Goal: Task Accomplishment & Management: Use online tool/utility

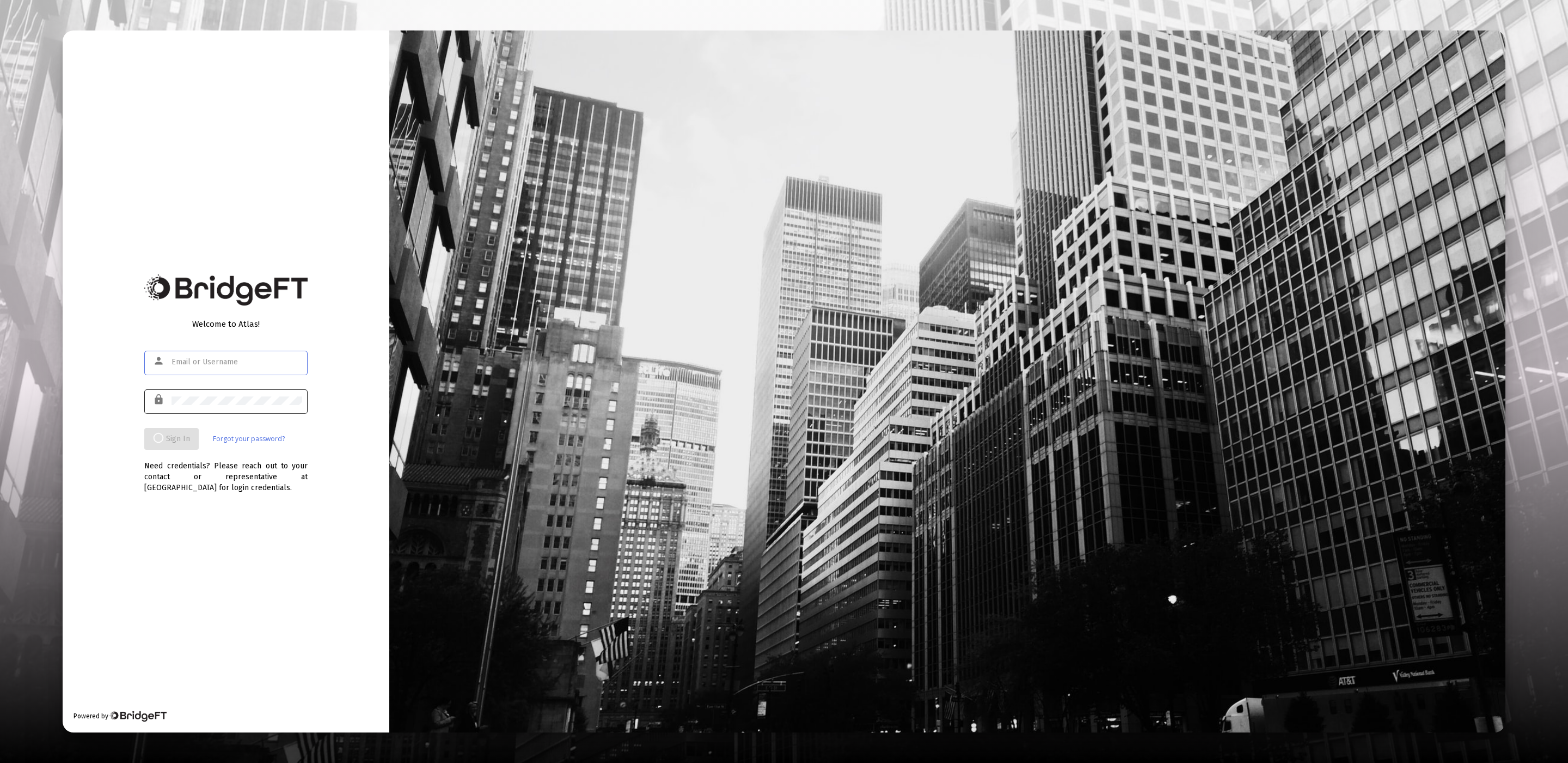
type input "[EMAIL_ADDRESS][DOMAIN_NAME]"
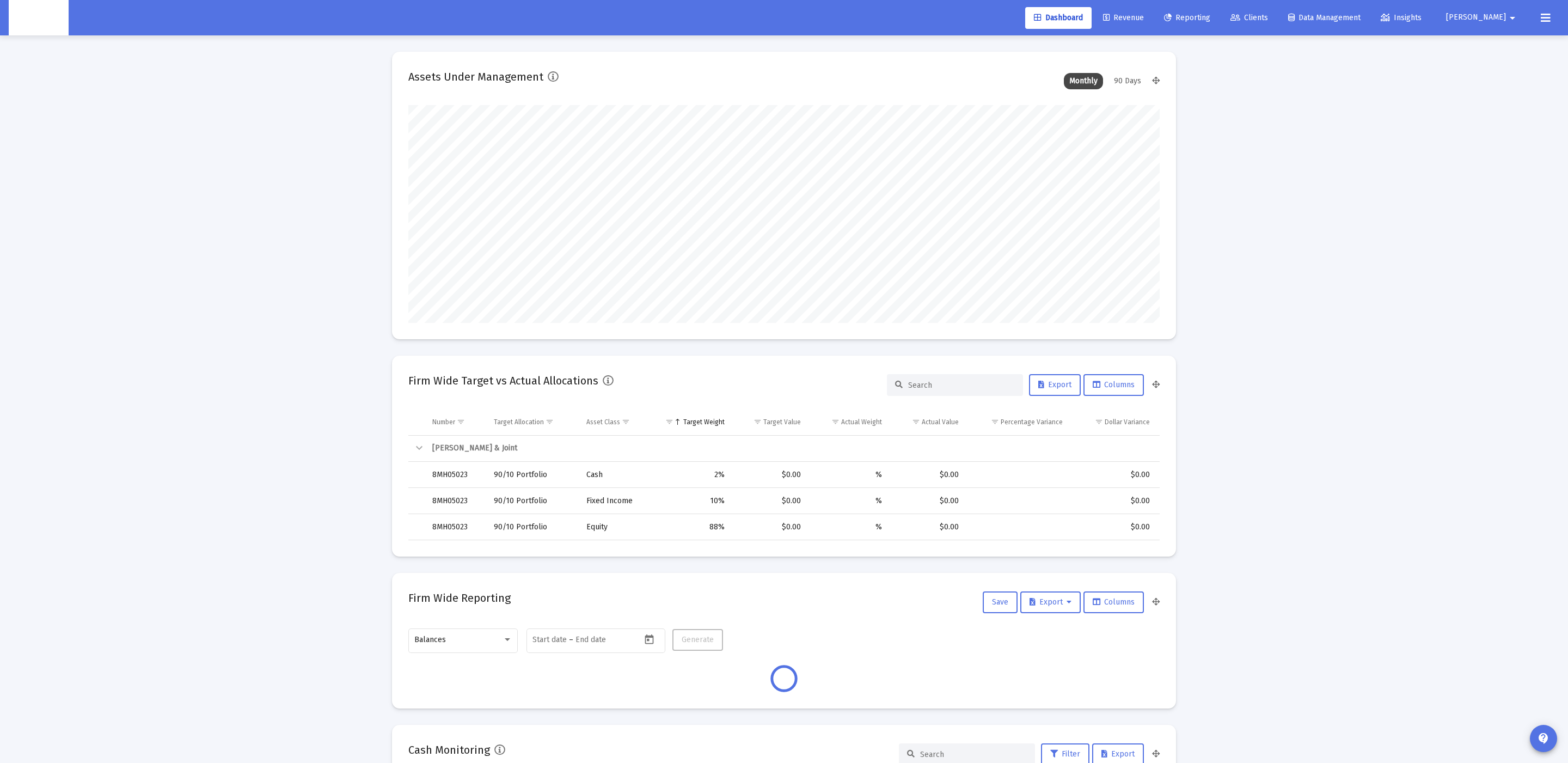
click at [1276, 25] on link "Clients" at bounding box center [1249, 18] width 55 height 22
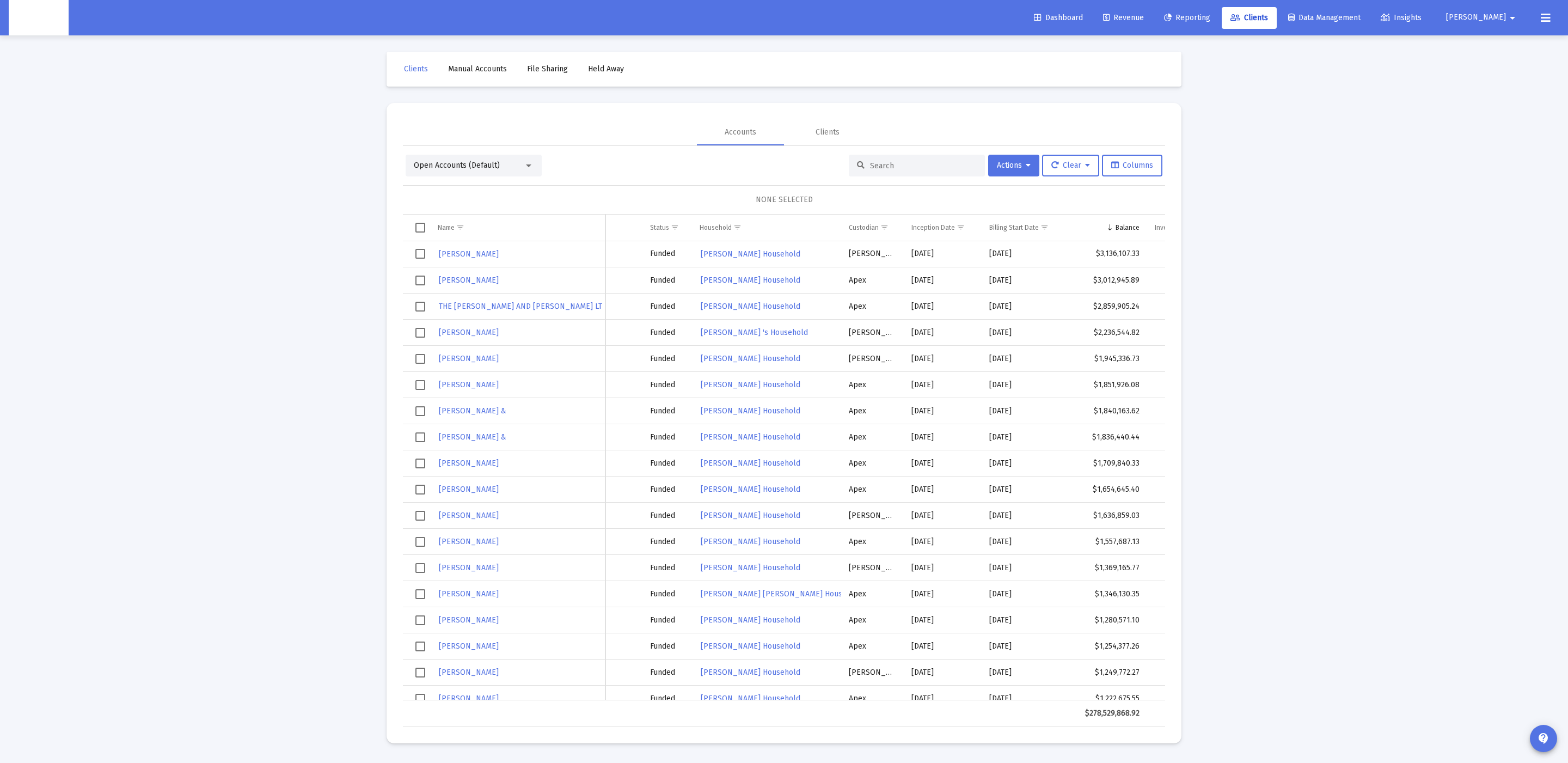
scroll to position [0, 212]
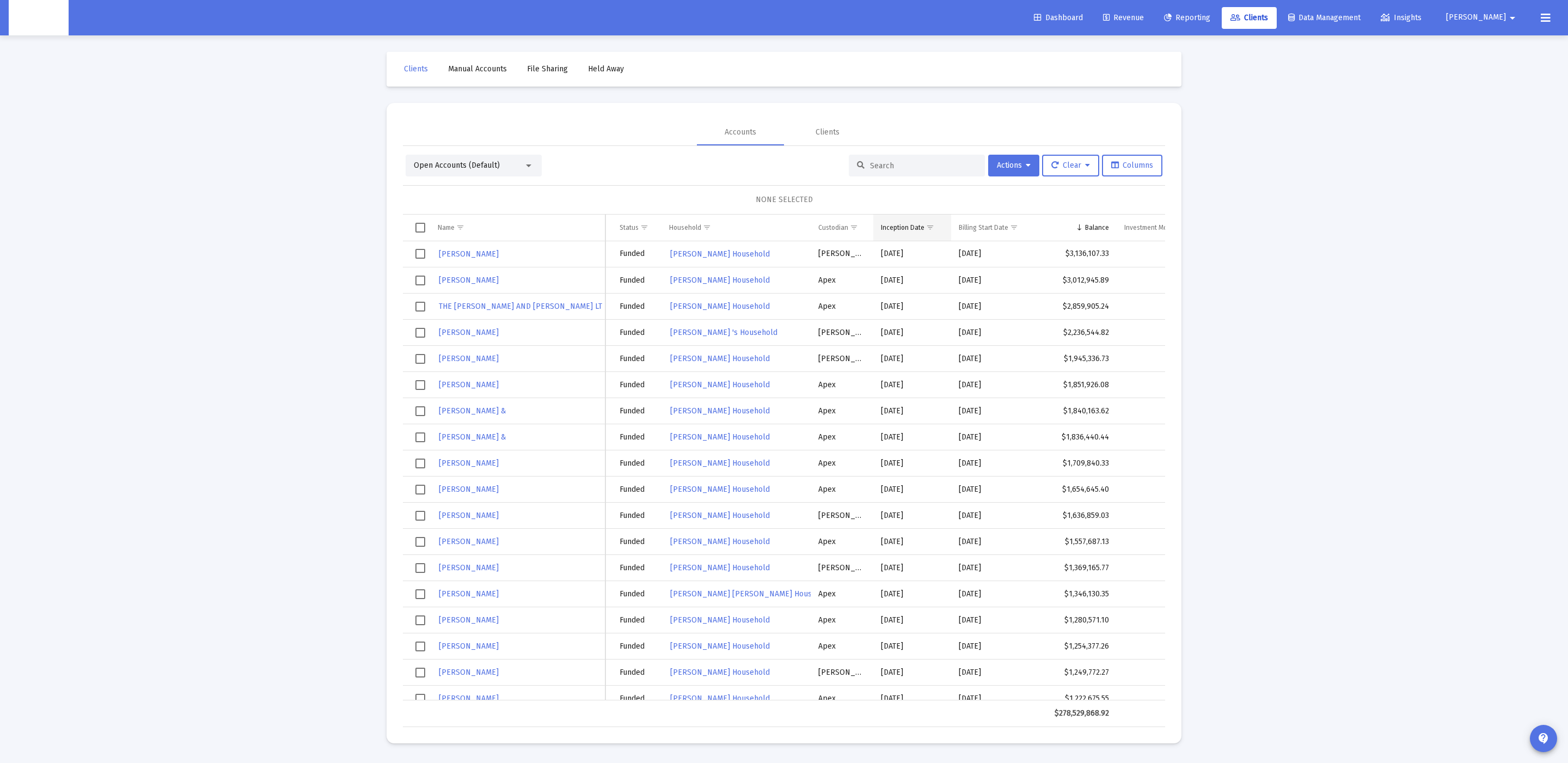
click at [934, 225] on span "Show filter options for column 'Inception Date'" at bounding box center [929, 227] width 8 height 8
click at [717, 195] on div "NONE SELECTED" at bounding box center [784, 200] width 745 height 11
click at [703, 228] on span "Show filter options for column 'Household'" at bounding box center [707, 227] width 8 height 8
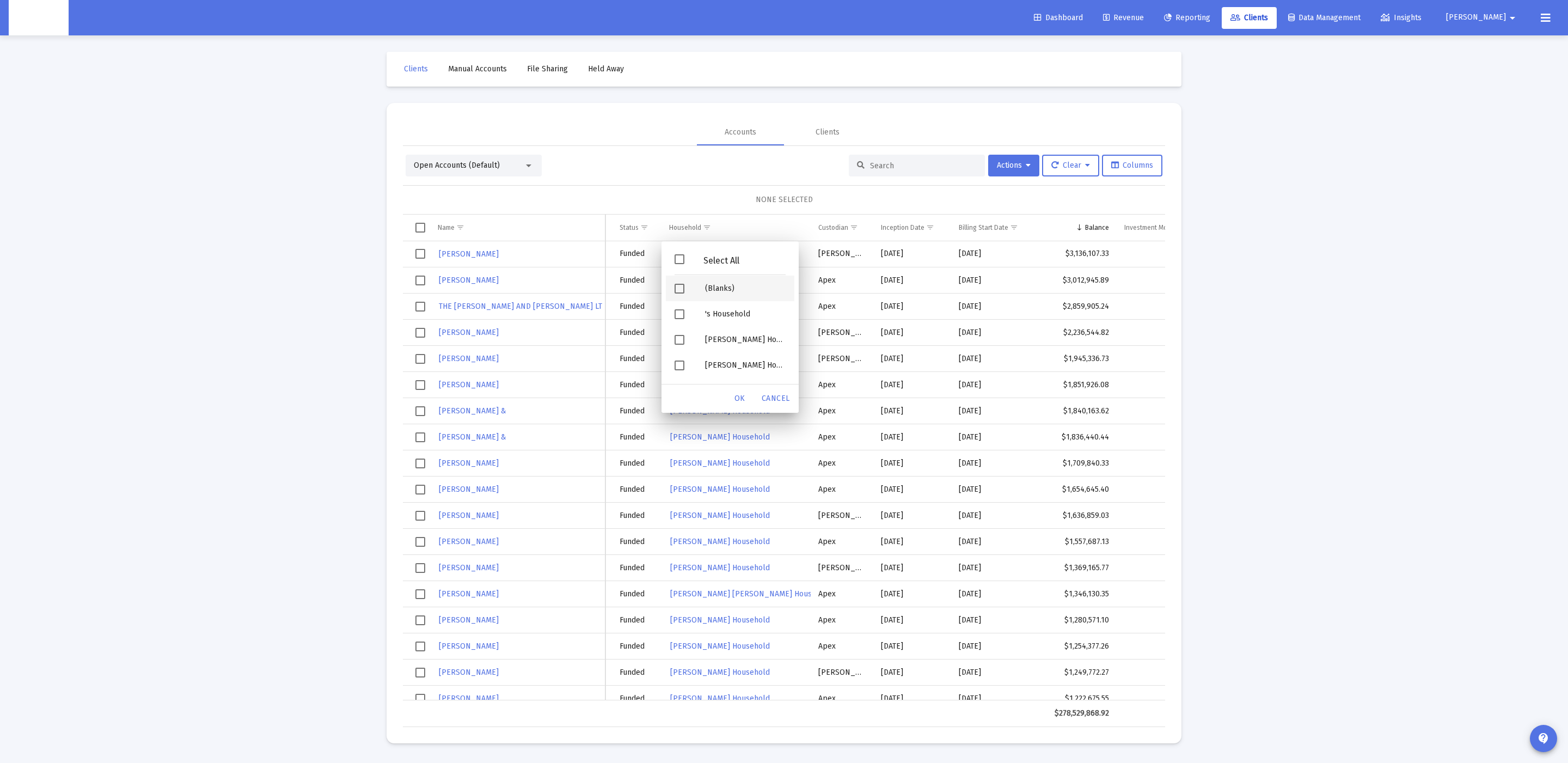
click at [715, 281] on div "(Blanks)" at bounding box center [745, 289] width 98 height 26
click at [741, 395] on span "OK" at bounding box center [740, 398] width 11 height 9
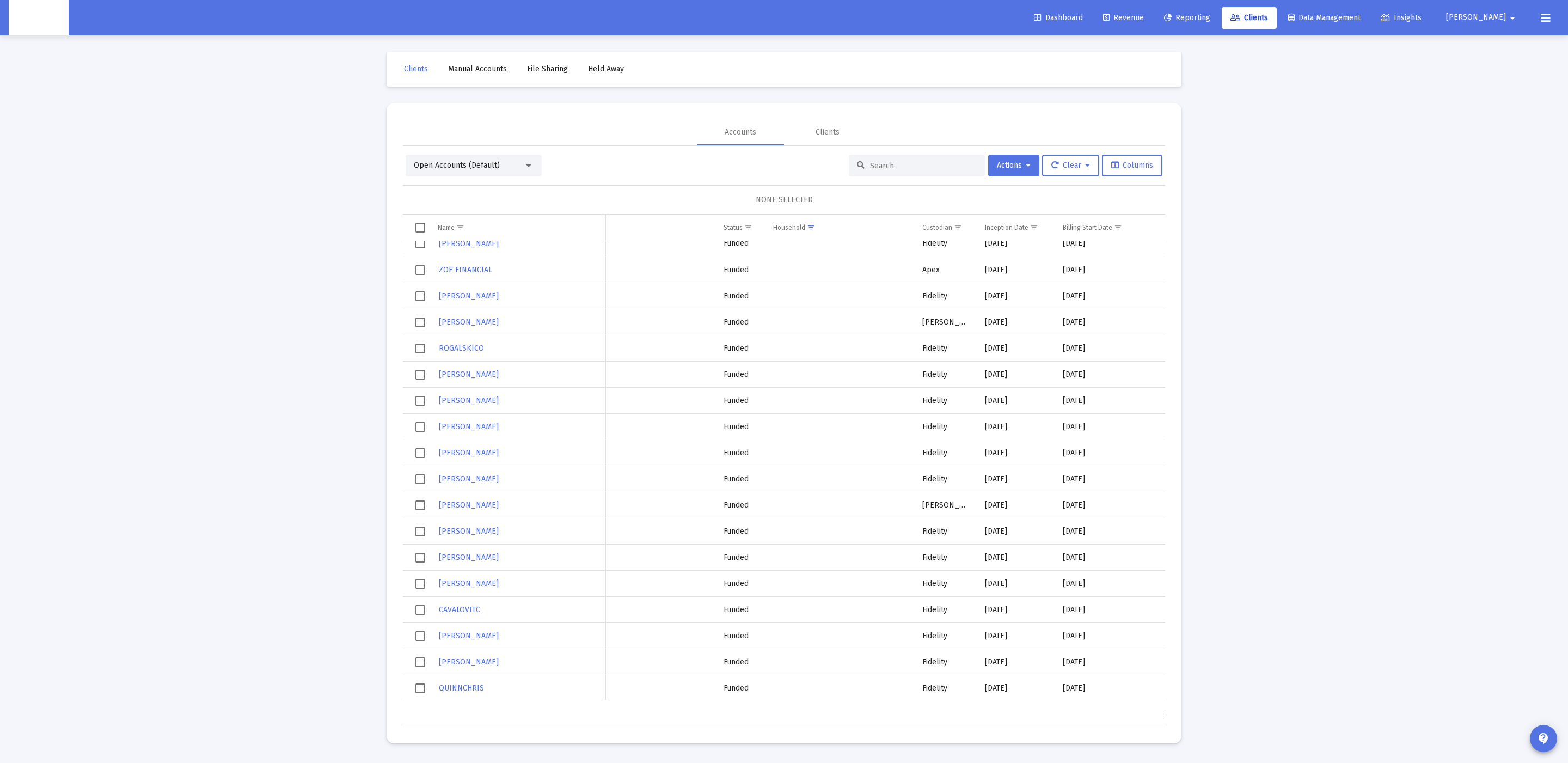
scroll to position [0, 0]
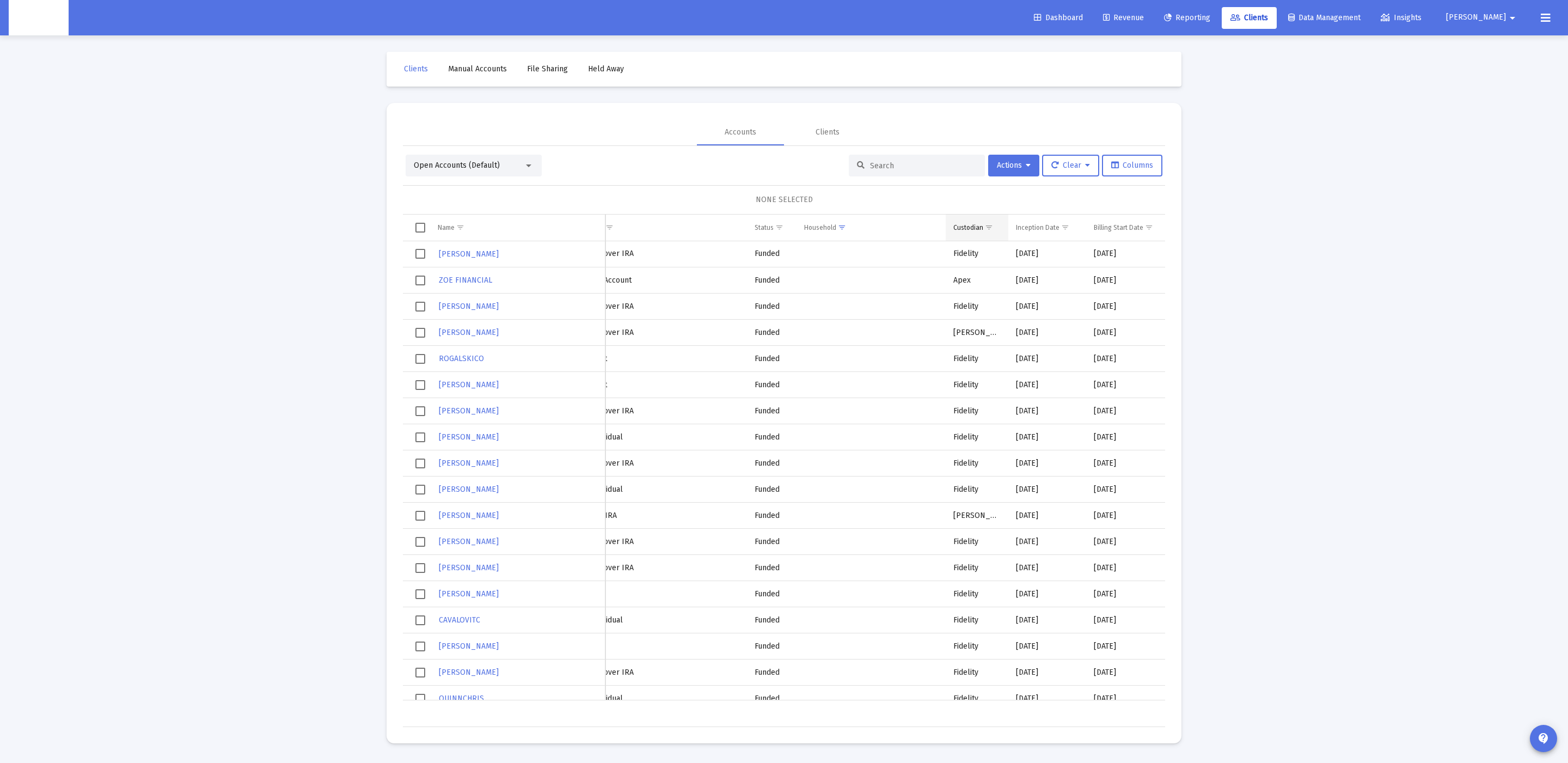
click at [993, 230] on span "Show filter options for column 'Custodian'" at bounding box center [989, 227] width 8 height 8
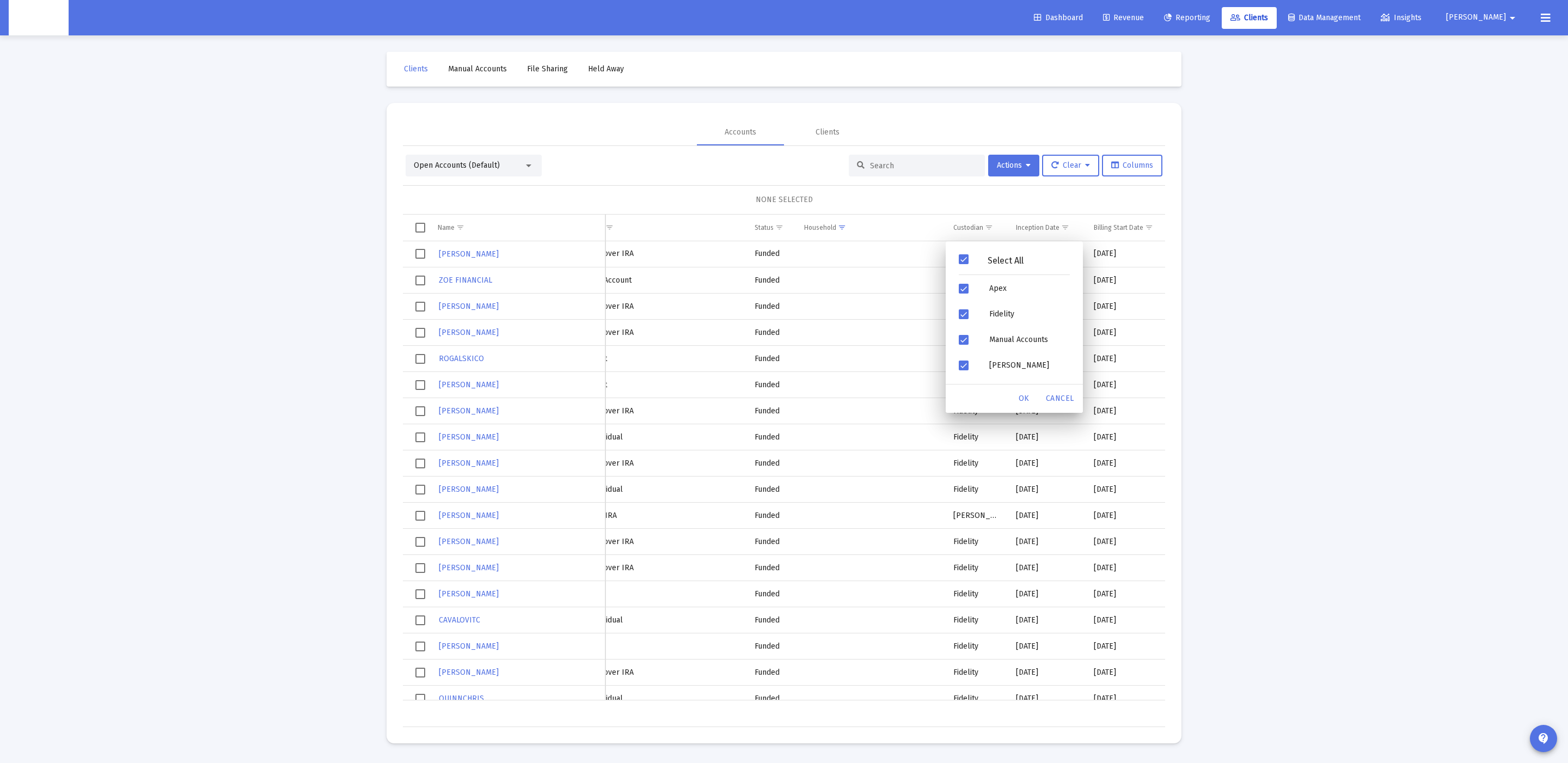
click at [972, 264] on div "Select All" at bounding box center [1006, 260] width 74 height 9
click at [962, 286] on span "Filter options" at bounding box center [964, 289] width 10 height 10
click at [1016, 401] on div "OK" at bounding box center [1024, 399] width 35 height 19
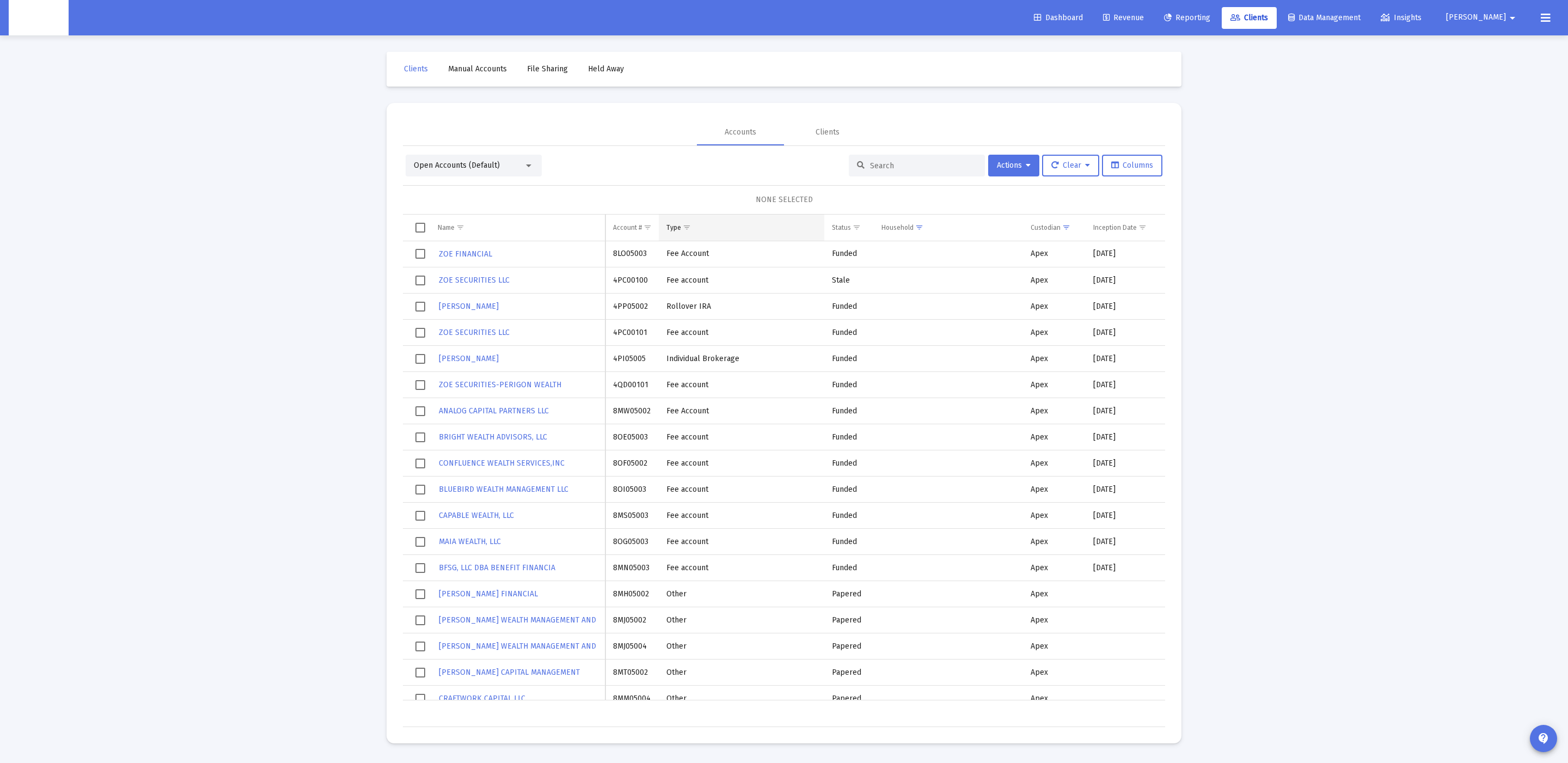
click at [691, 228] on span "Show filter options for column 'Type'" at bounding box center [687, 227] width 8 height 8
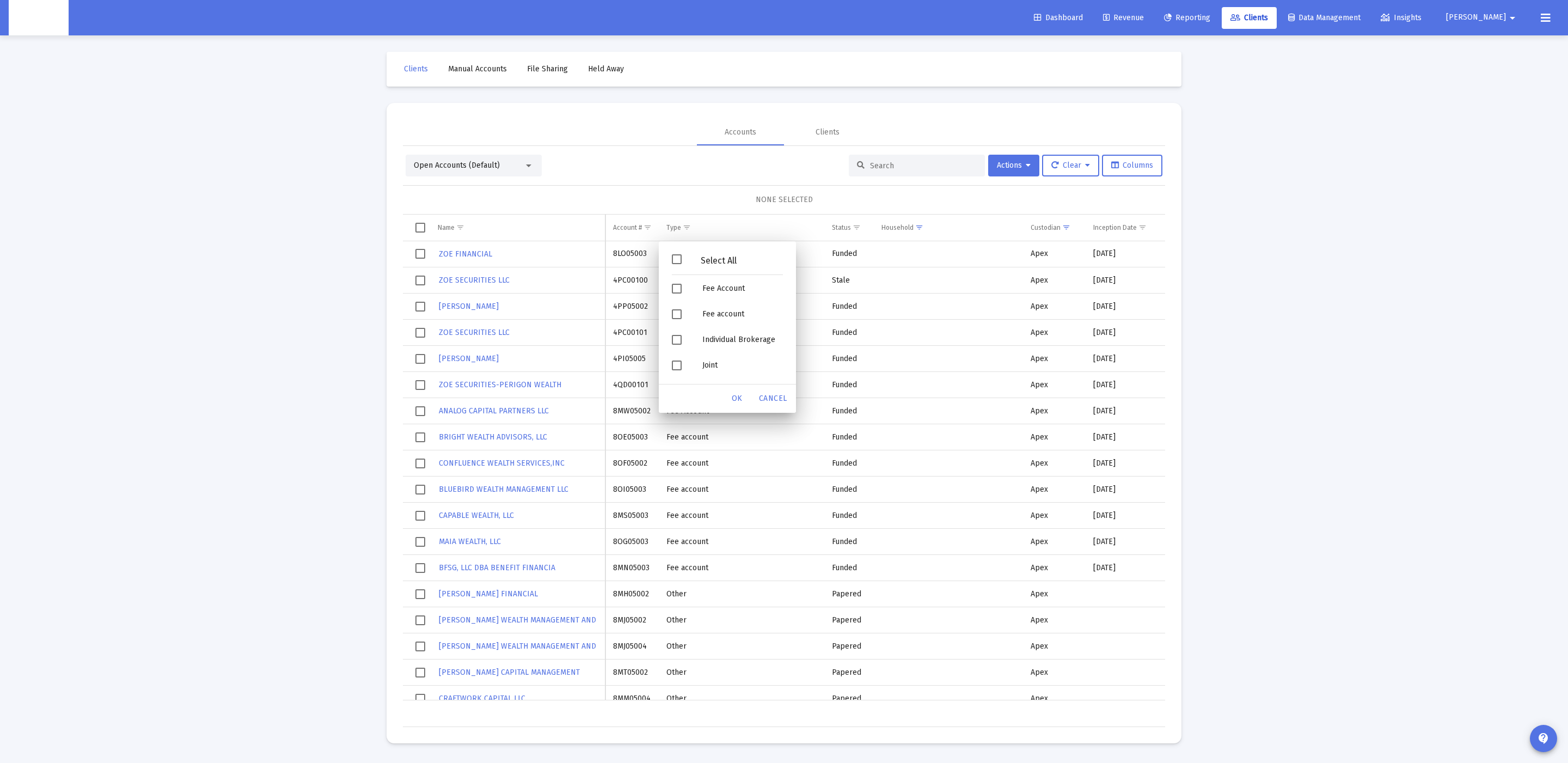
click at [682, 259] on span "Filter options" at bounding box center [677, 259] width 10 height 10
click at [678, 295] on div "Filter options" at bounding box center [678, 289] width 30 height 26
click at [679, 310] on span "Filter options" at bounding box center [677, 314] width 10 height 10
click at [735, 401] on span "OK" at bounding box center [737, 398] width 11 height 9
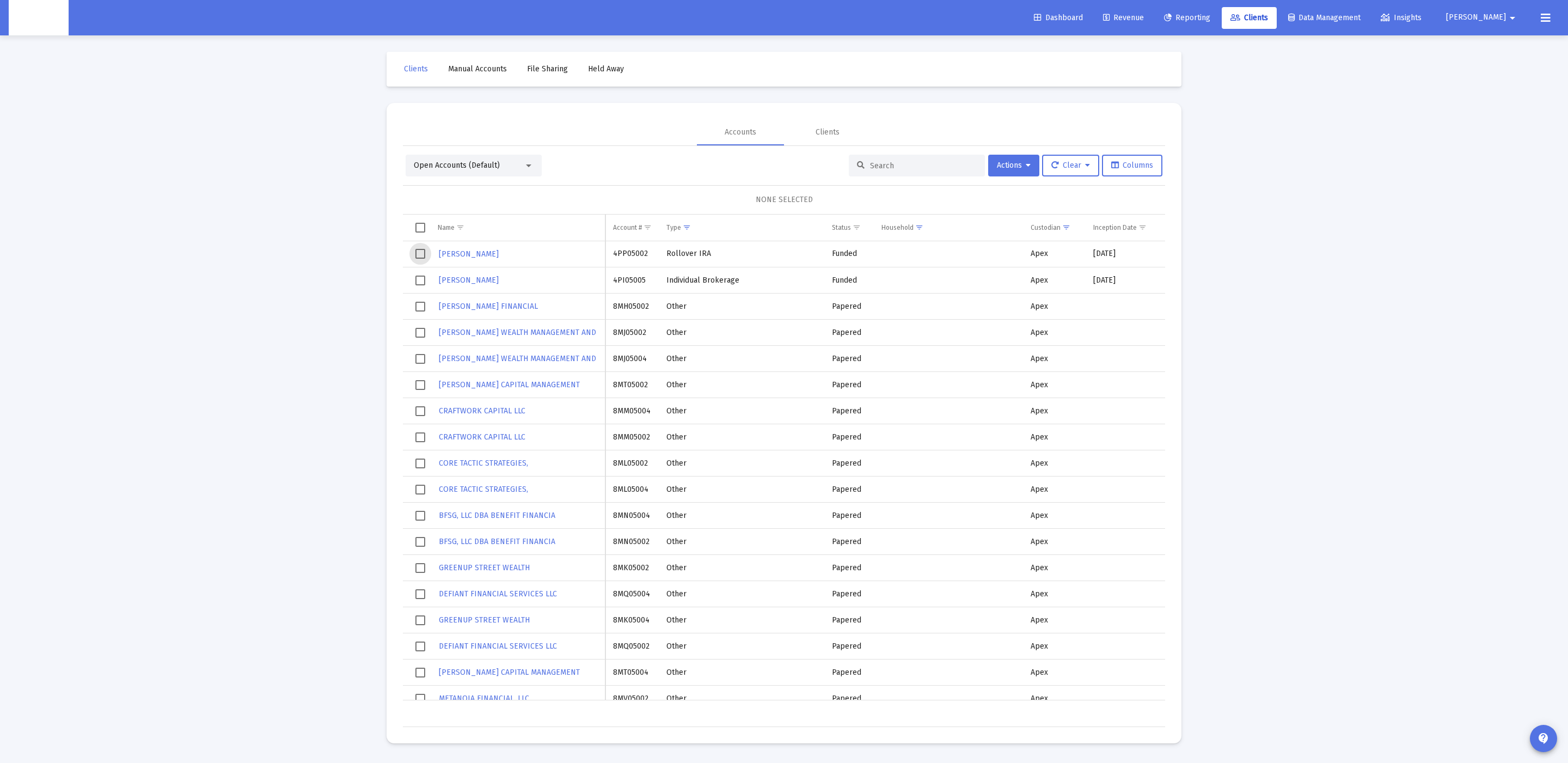
click at [419, 250] on span "Select row" at bounding box center [420, 254] width 10 height 10
click at [424, 276] on span "Select row" at bounding box center [420, 281] width 10 height 10
click at [626, 255] on td "4PP05002" at bounding box center [632, 254] width 54 height 26
click at [632, 284] on td "4PI05005" at bounding box center [632, 280] width 54 height 26
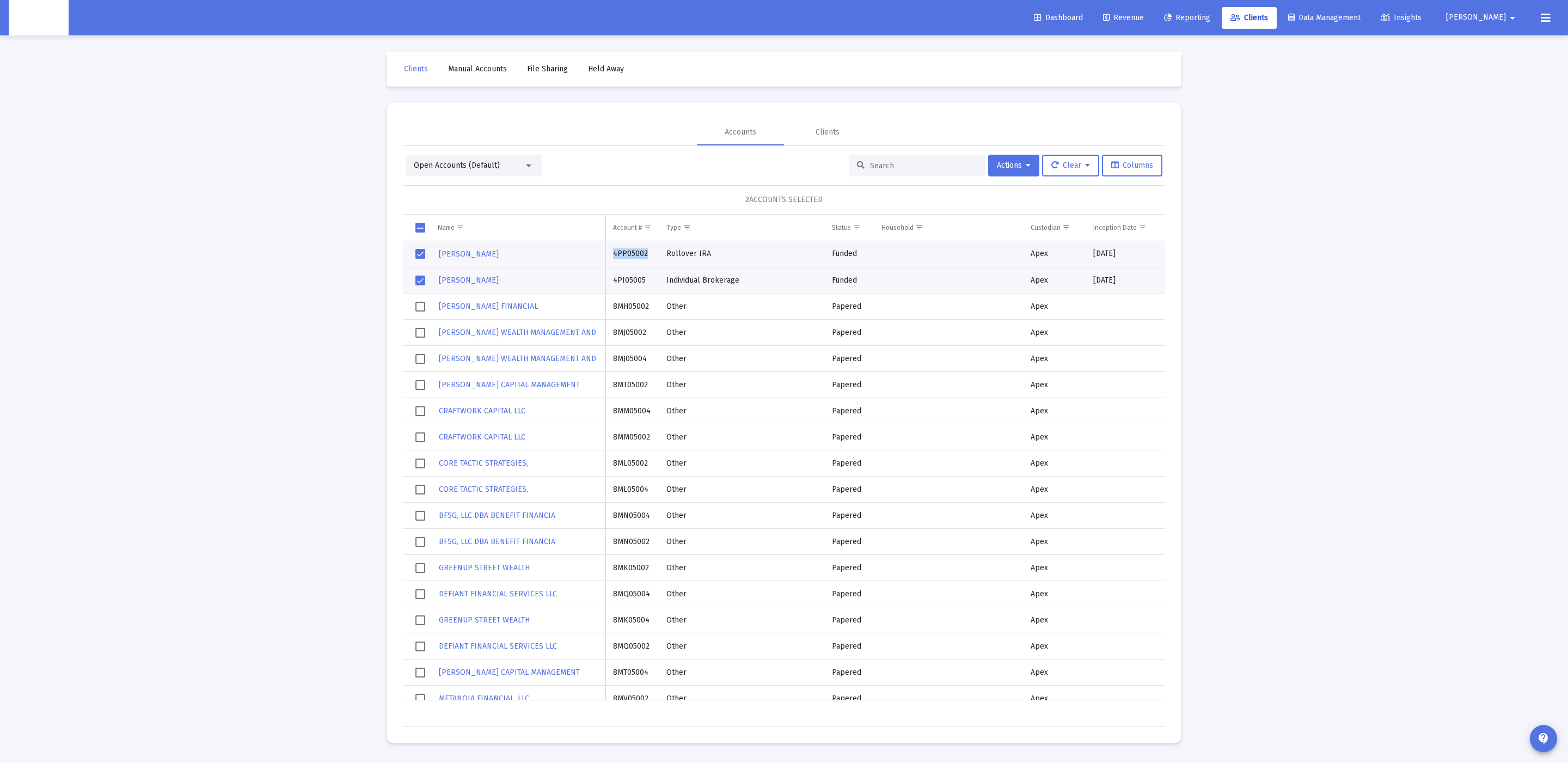
click at [632, 284] on td "4PI05005" at bounding box center [632, 280] width 54 height 26
click at [632, 282] on td "4PI05005" at bounding box center [632, 280] width 54 height 26
click at [635, 256] on td "4PP05002" at bounding box center [632, 254] width 54 height 26
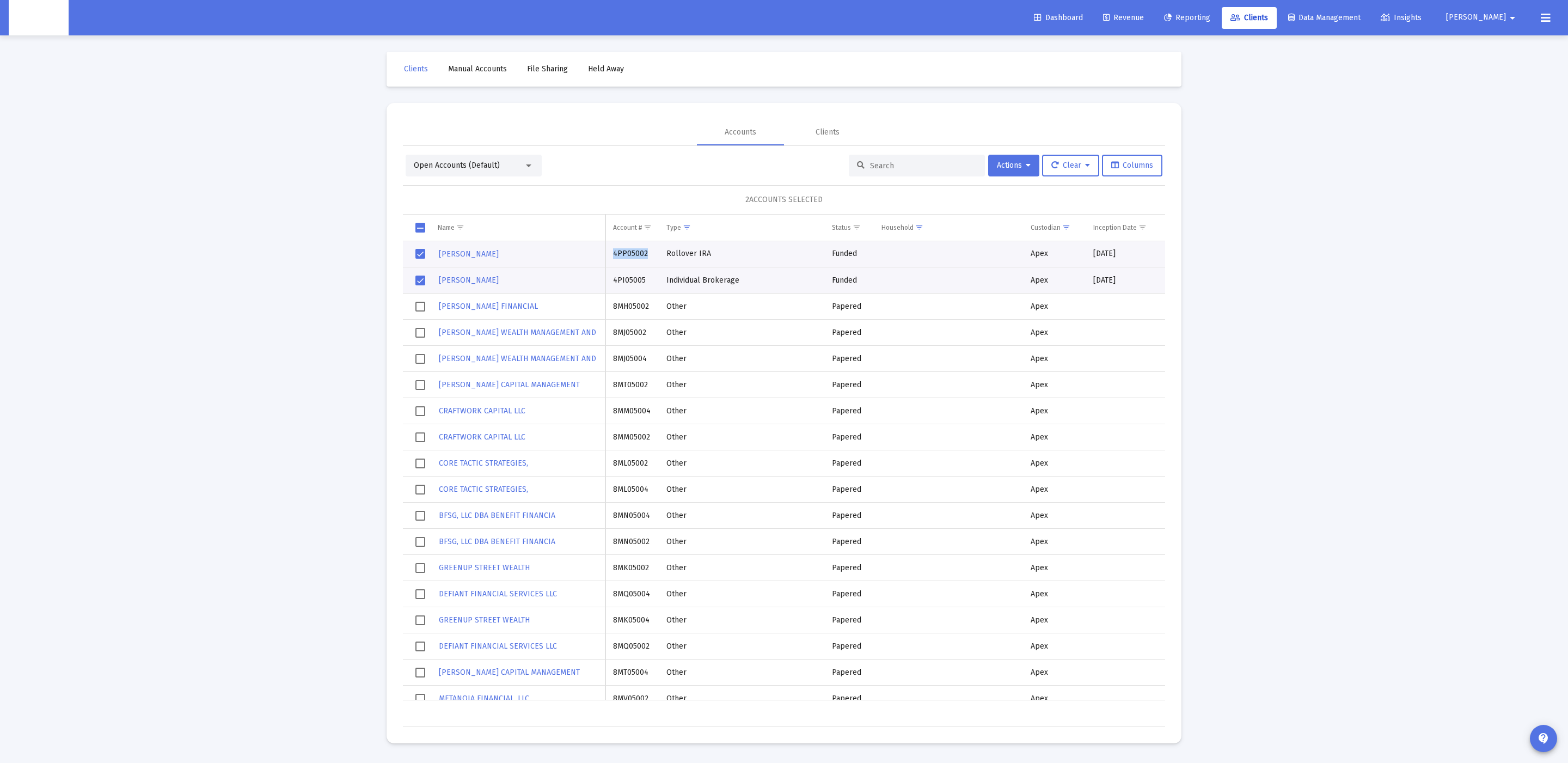
click at [634, 276] on td "4PI05005" at bounding box center [632, 280] width 54 height 26
click at [632, 281] on td "4PI05005" at bounding box center [632, 280] width 54 height 26
drag, startPoint x: 631, startPoint y: 252, endPoint x: 632, endPoint y: 290, distance: 38.0
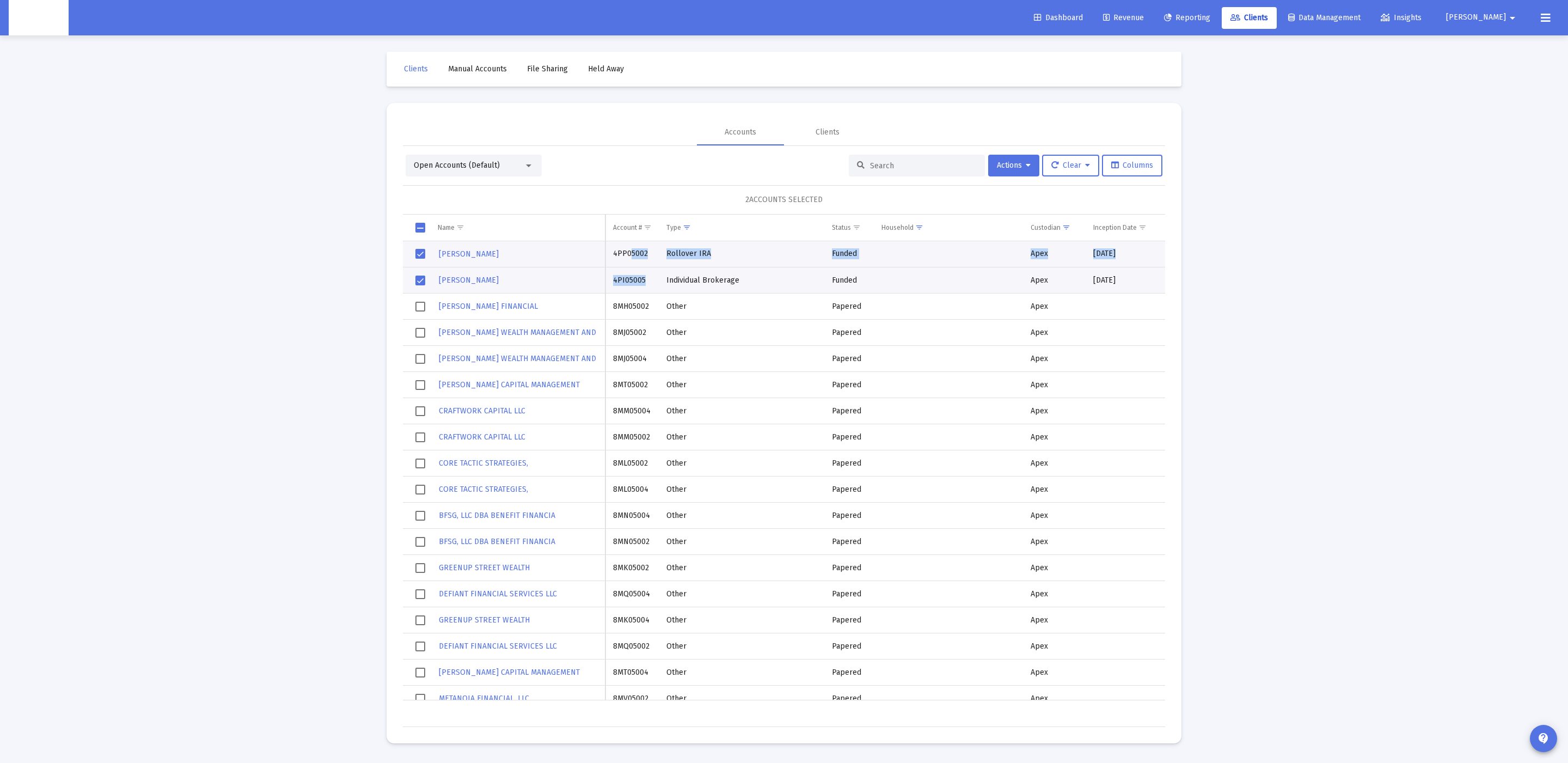
click at [631, 256] on td "4PP05002" at bounding box center [632, 254] width 54 height 26
click at [634, 279] on td "4PI05005" at bounding box center [632, 280] width 54 height 26
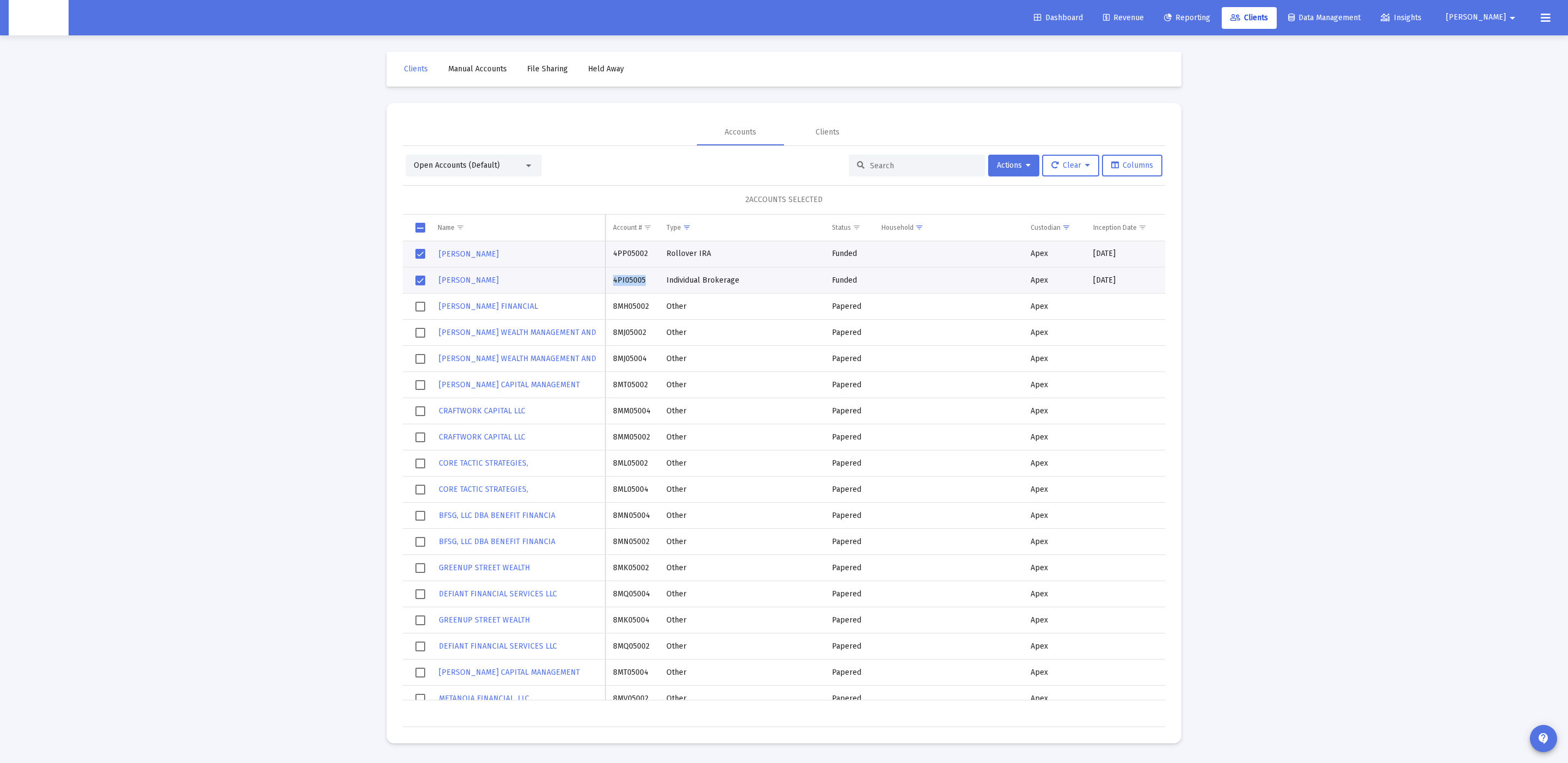
copy td "4PI05005"
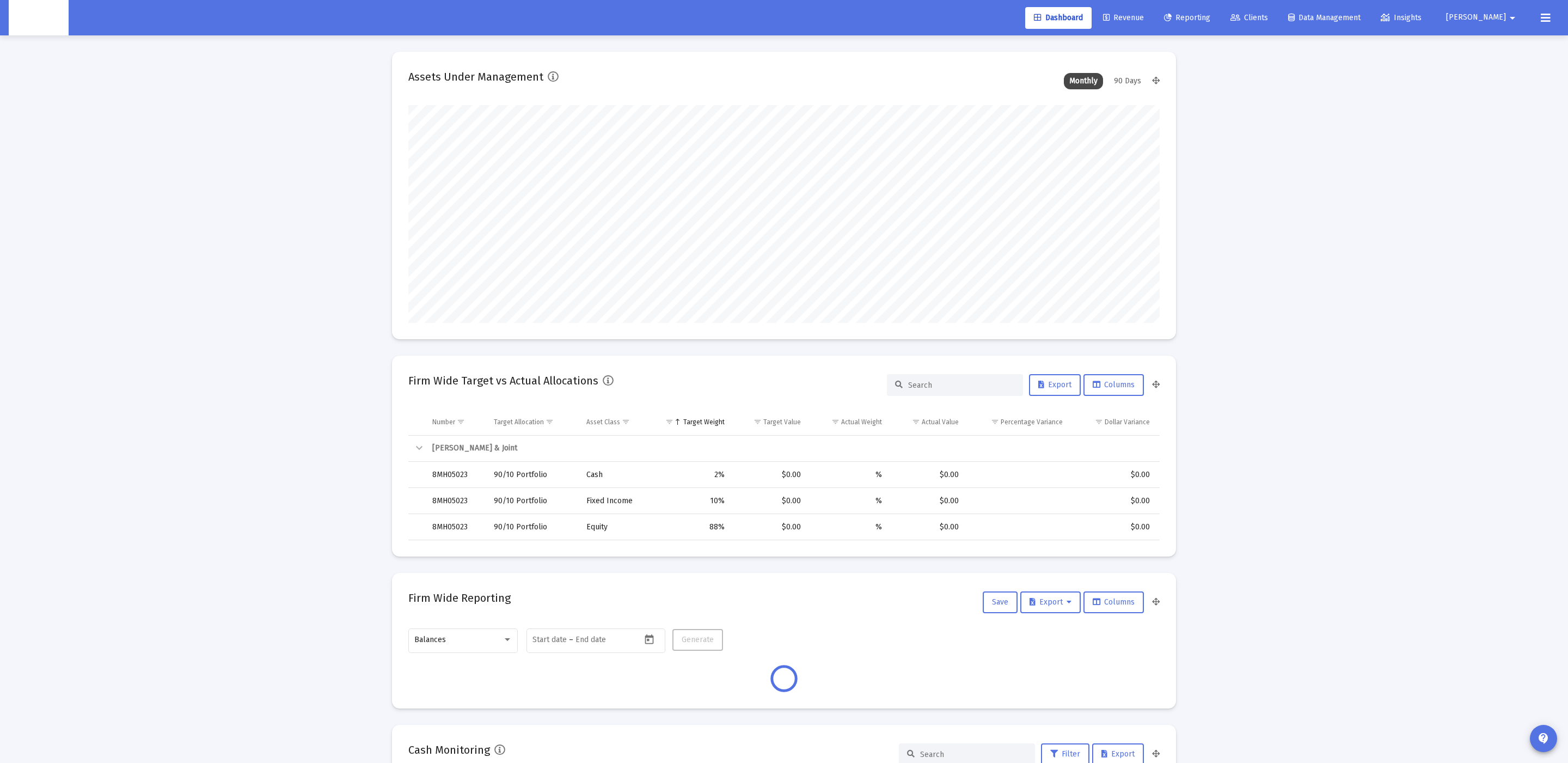
scroll to position [217, 405]
type input "[DATE]"
